Goal: Find specific page/section: Find specific page/section

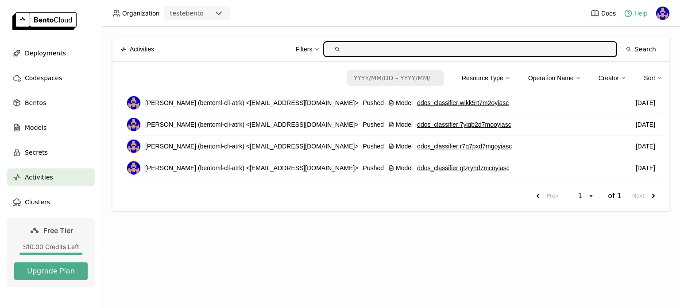
click at [627, 16] on icon at bounding box center [629, 13] width 7 height 7
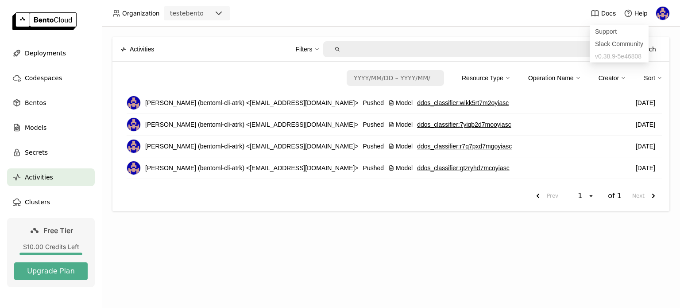
click at [594, 19] on div "Docs Help" at bounding box center [630, 13] width 79 height 26
click at [605, 12] on span "Docs" at bounding box center [609, 13] width 15 height 8
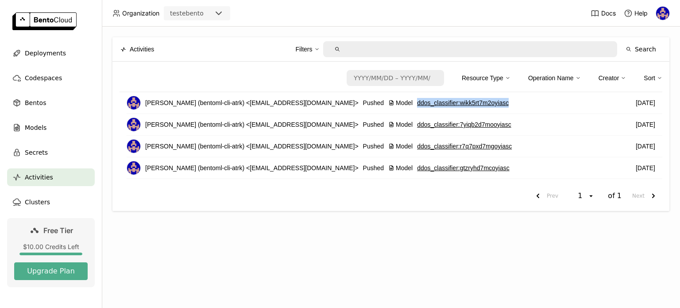
drag, startPoint x: 368, startPoint y: 101, endPoint x: 464, endPoint y: 101, distance: 96.6
click at [462, 101] on div "[PERSON_NAME] (bentoml-cli-atrk) <[EMAIL_ADDRESS][DOMAIN_NAME]> Pushed Model dd…" at bounding box center [395, 103] width 536 height 22
copy div "ddos_classifier : wikk5rt7m2oyiasc"
